Goal: Task Accomplishment & Management: Manage account settings

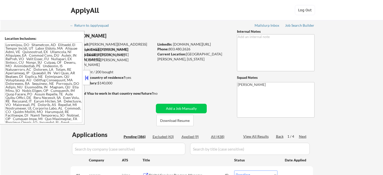
select select ""pending""
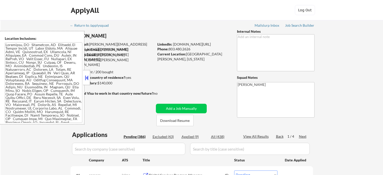
select select ""pending""
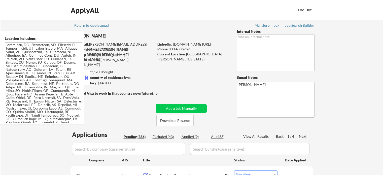
select select ""pending""
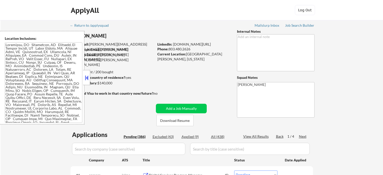
select select ""pending""
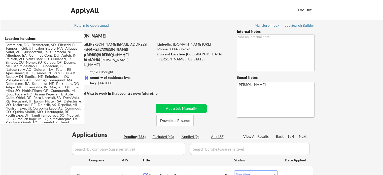
select select ""pending""
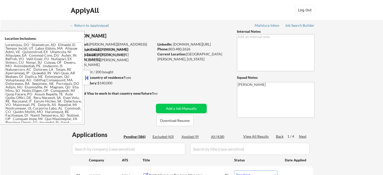
select select ""pending""
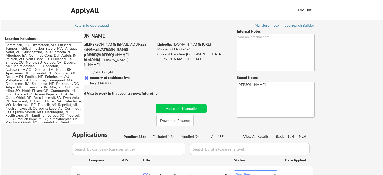
select select ""pending""
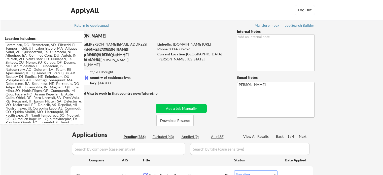
select select ""pending""
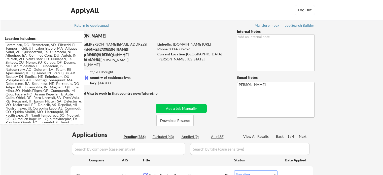
select select ""pending""
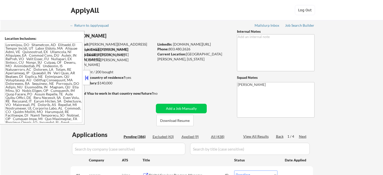
select select ""pending""
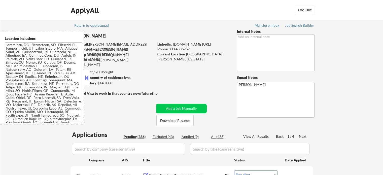
select select ""pending""
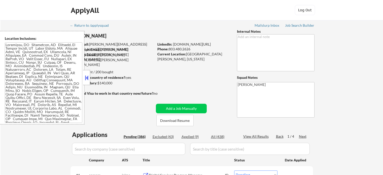
select select ""pending""
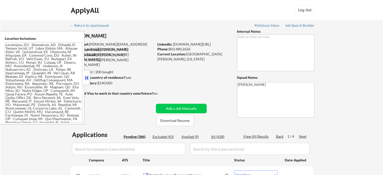
select select ""pending""
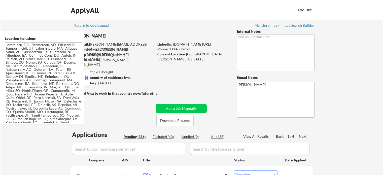
select select ""pending""
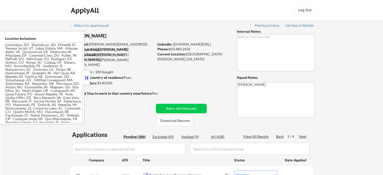
select select ""pending""
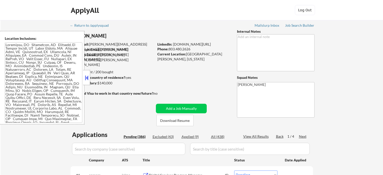
select select ""pending""
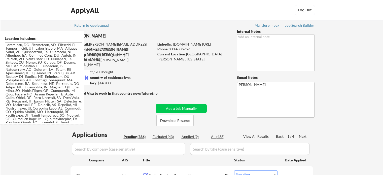
select select ""pending""
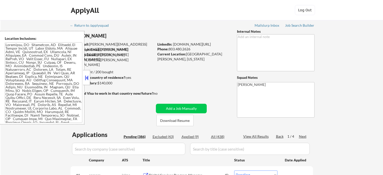
select select ""pending""
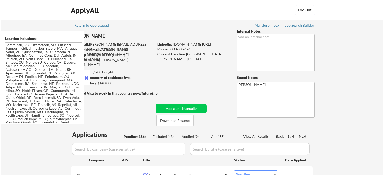
select select ""pending""
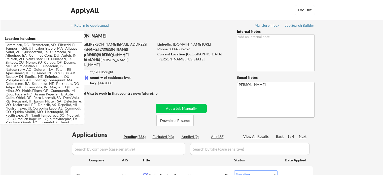
select select ""pending""
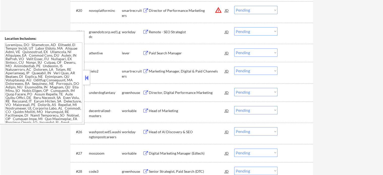
scroll to position [535, 0]
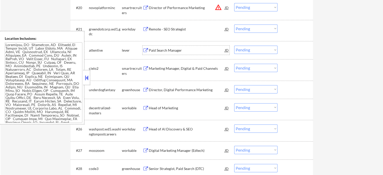
click at [166, 49] on div "Paid Search Manager" at bounding box center [187, 50] width 76 height 5
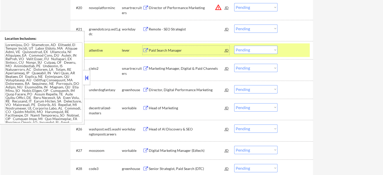
click at [244, 48] on select "Choose an option... Pending Applied Excluded (Questions) Excluded (Expired) Exc…" at bounding box center [255, 50] width 43 height 8
click at [234, 46] on select "Choose an option... Pending Applied Excluded (Questions) Excluded (Expired) Exc…" at bounding box center [255, 50] width 43 height 8
click at [288, 54] on div at bounding box center [296, 50] width 22 height 9
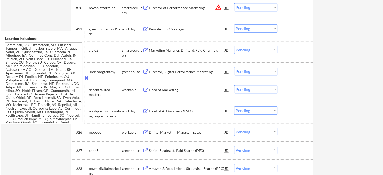
click at [166, 49] on div "Marketing Manager, Digital & Paid Channels" at bounding box center [187, 50] width 76 height 5
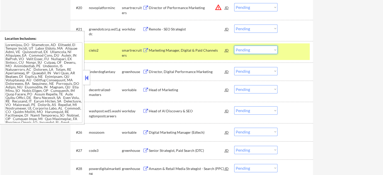
click at [254, 48] on select "Choose an option... Pending Applied Excluded (Questions) Excluded (Expired) Exc…" at bounding box center [255, 50] width 43 height 8
click at [234, 46] on select "Choose an option... Pending Applied Excluded (Questions) Excluded (Expired) Exc…" at bounding box center [255, 50] width 43 height 8
click at [289, 53] on div at bounding box center [296, 50] width 22 height 9
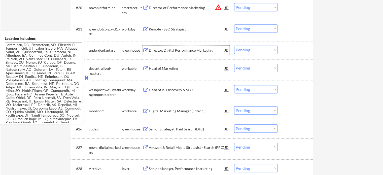
click at [176, 52] on div "Director, Digital Performance Marketing" at bounding box center [187, 50] width 76 height 5
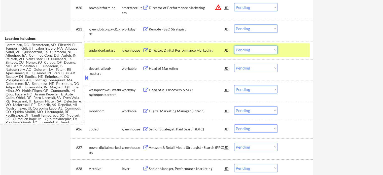
click at [253, 51] on select "Choose an option... Pending Applied Excluded (Questions) Excluded (Expired) Exc…" at bounding box center [255, 50] width 43 height 8
click at [234, 46] on select "Choose an option... Pending Applied Excluded (Questions) Excluded (Expired) Exc…" at bounding box center [255, 50] width 43 height 8
click at [294, 53] on div at bounding box center [296, 50] width 22 height 9
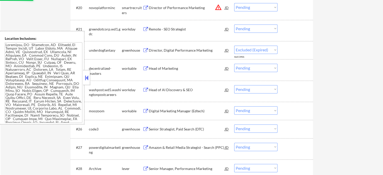
select select ""pending""
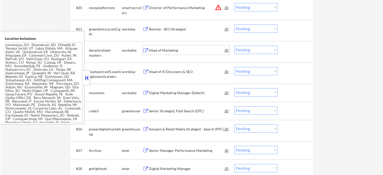
click at [172, 49] on div "Head of Marketing" at bounding box center [187, 50] width 76 height 5
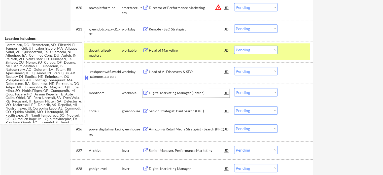
click at [178, 96] on div "Digital Marketing Manager (Edtech)" at bounding box center [187, 92] width 76 height 9
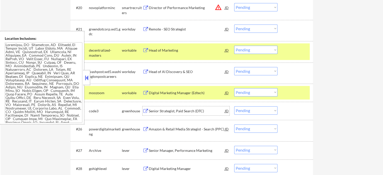
click at [177, 112] on div "Senior Strategist, Paid Search (DTC)" at bounding box center [187, 111] width 76 height 5
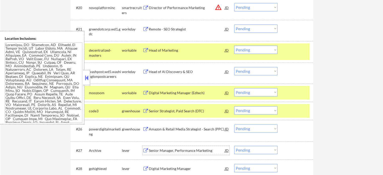
click at [184, 149] on div "Senior Manager, Performance Marketing" at bounding box center [187, 150] width 76 height 5
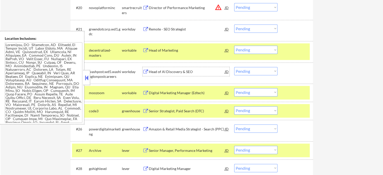
click at [168, 71] on div "Head of AI Discovery & SEO" at bounding box center [187, 71] width 76 height 5
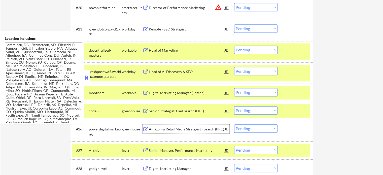
click at [163, 129] on div "Amazon & Retail Media Strategist - Search (PPC)" at bounding box center [187, 129] width 76 height 5
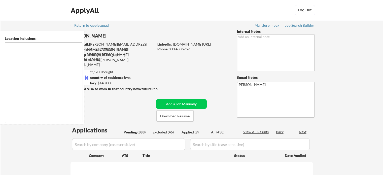
type textarea "[GEOGRAPHIC_DATA], [GEOGRAPHIC_DATA] [GEOGRAPHIC_DATA], [GEOGRAPHIC_DATA] [GEOG…"
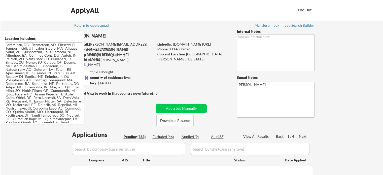
select select ""pending""
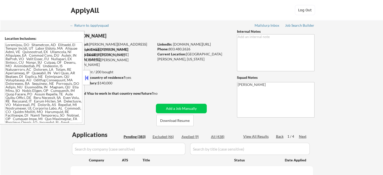
select select ""pending""
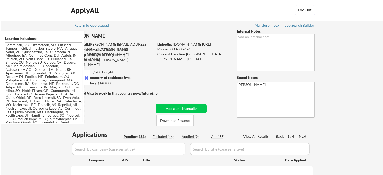
select select ""pending""
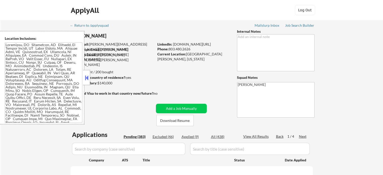
select select ""pending""
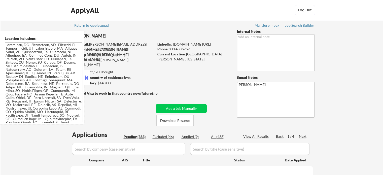
select select ""pending""
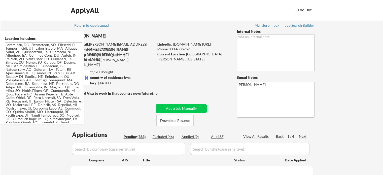
select select ""pending""
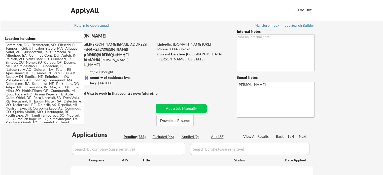
select select ""pending""
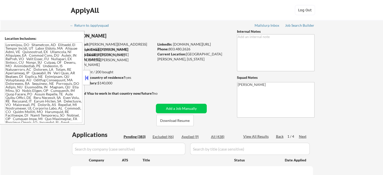
select select ""pending""
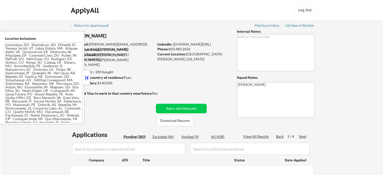
select select ""pending""
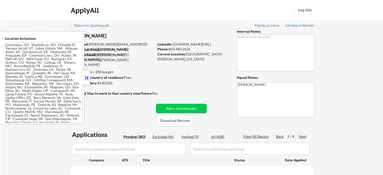
select select ""pending""
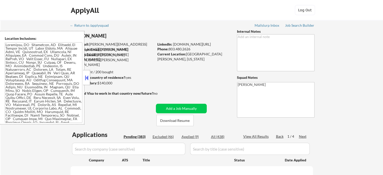
select select ""pending""
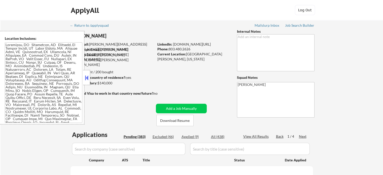
select select ""pending""
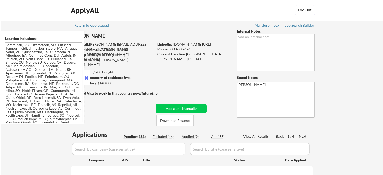
select select ""pending""
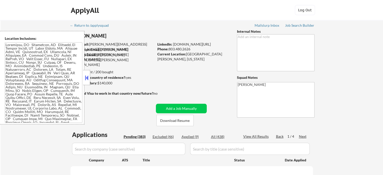
select select ""pending""
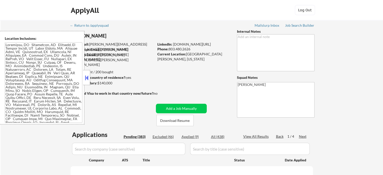
select select ""pending""
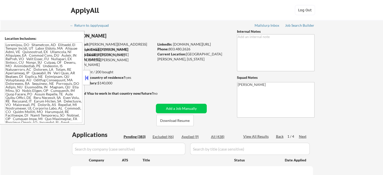
select select ""pending""
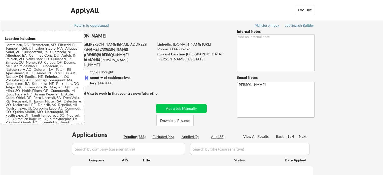
select select ""pending""
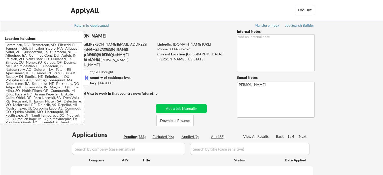
select select ""pending""
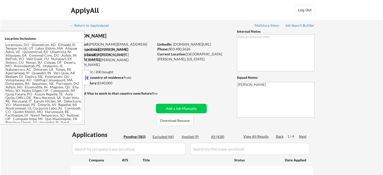
select select ""pending""
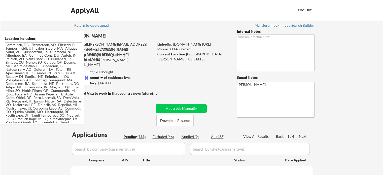
select select ""pending""
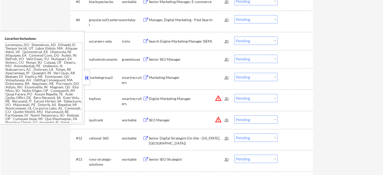
scroll to position [255, 0]
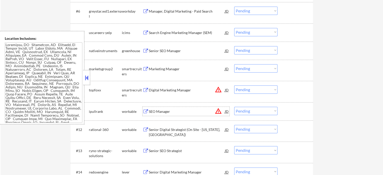
click at [153, 108] on div "SEO Manager" at bounding box center [187, 111] width 76 height 9
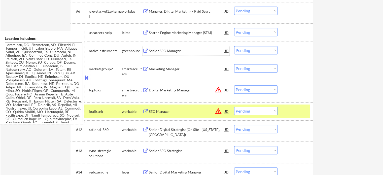
click at [173, 47] on div "Senior SEO Manager" at bounding box center [187, 50] width 76 height 9
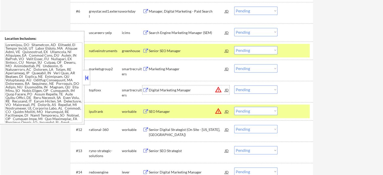
click at [178, 88] on div "Digital Marketing Manager" at bounding box center [187, 90] width 76 height 5
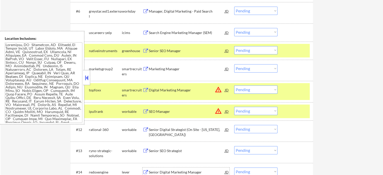
click at [169, 170] on div "Senior Digital Marketing Manager" at bounding box center [187, 172] width 76 height 5
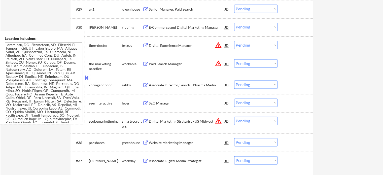
scroll to position [730, 0]
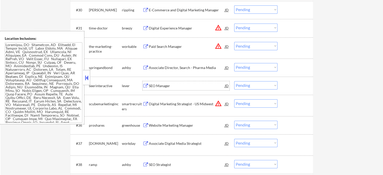
click at [163, 82] on div "SEO Manager" at bounding box center [187, 85] width 76 height 9
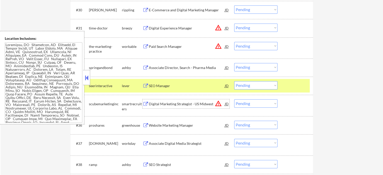
click at [174, 103] on div "Digital Marketing Strategist - US Midwest" at bounding box center [187, 104] width 76 height 5
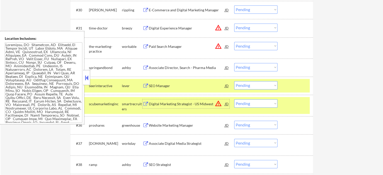
click at [244, 105] on select "Choose an option... Pending Applied Excluded (Questions) Excluded (Expired) Exc…" at bounding box center [255, 103] width 43 height 8
click at [234, 99] on select "Choose an option... Pending Applied Excluded (Questions) Excluded (Expired) Exc…" at bounding box center [255, 103] width 43 height 8
click at [160, 125] on div "Website Marketing Manager" at bounding box center [187, 125] width 76 height 5
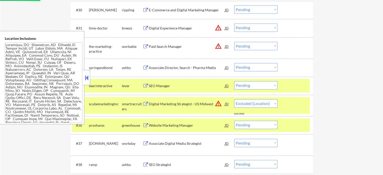
select select ""pending""
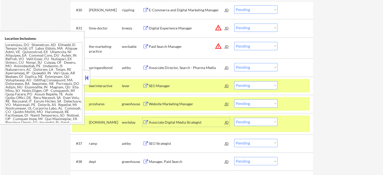
click at [153, 143] on div "SEO Strategist" at bounding box center [187, 143] width 76 height 5
